Goal: Task Accomplishment & Management: Manage account settings

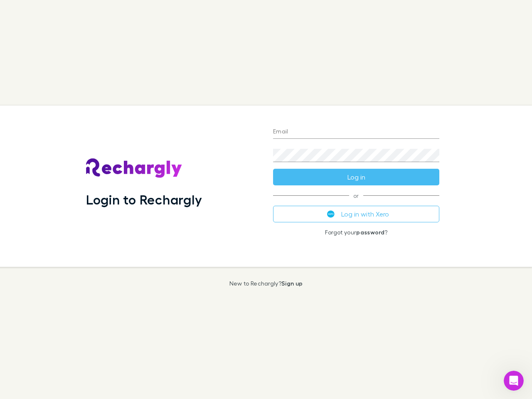
click at [266, 199] on div "Login to Rechargly" at bounding box center [172, 186] width 187 height 161
click at [356, 132] on input "Email" at bounding box center [356, 132] width 166 height 13
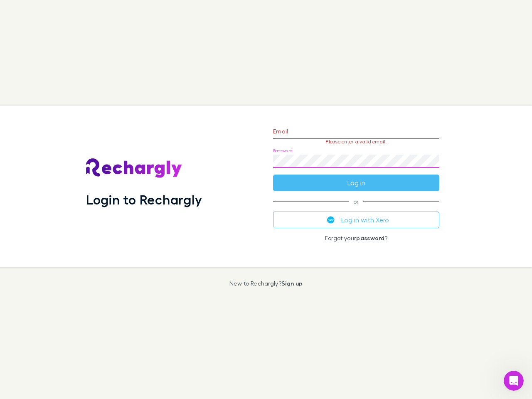
click at [356, 177] on form "Email Please enter a valid email. Password Log in" at bounding box center [356, 155] width 166 height 72
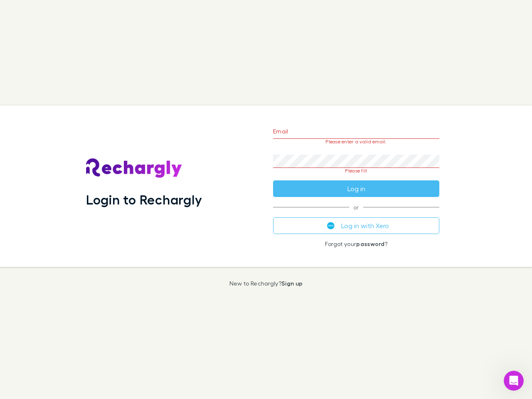
click at [356, 214] on div "Email Please enter a valid email. Password Please fill Log in or Log in with Xe…" at bounding box center [356, 186] width 180 height 161
click at [514, 381] on icon "Open Intercom Messenger" at bounding box center [514, 381] width 14 height 14
